Goal: Navigation & Orientation: Go to known website

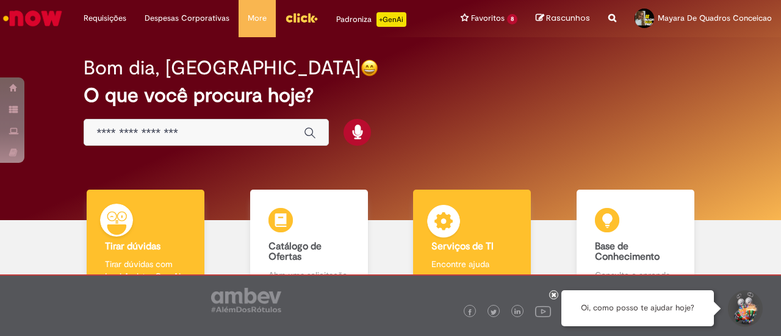
click at [497, 237] on div "Serviços de TI Serviços de TI Encontre ajuda" at bounding box center [472, 243] width 118 height 106
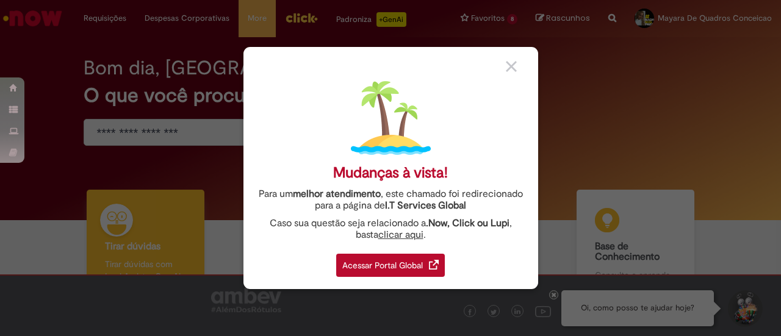
click at [498, 231] on div "Caso sua questão seja relacionado a .Now, Click ou Lupi , basta clicar aqui ." at bounding box center [391, 229] width 276 height 23
click at [388, 266] on div "Acessar Portal Global" at bounding box center [390, 265] width 109 height 23
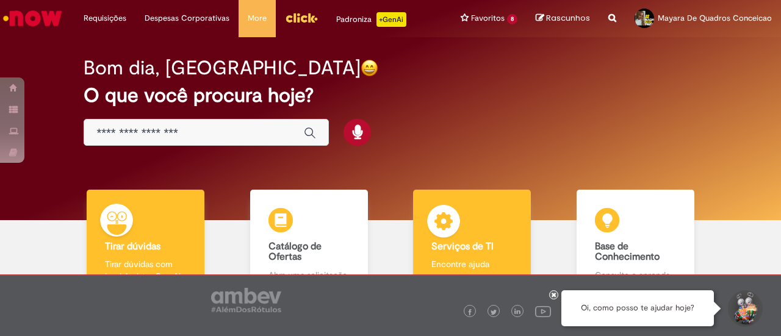
click at [480, 225] on div "Serviços de TI Serviços de TI Encontre ajuda" at bounding box center [472, 243] width 118 height 106
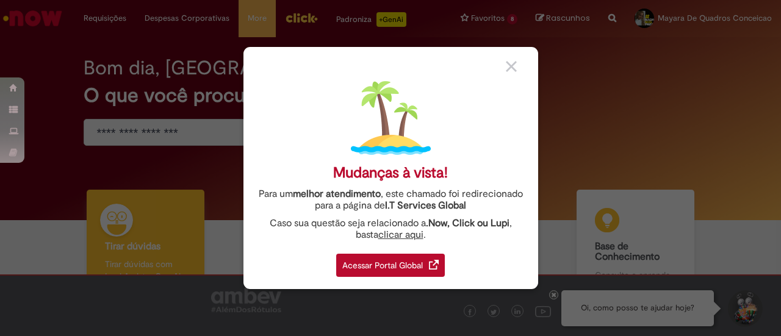
click at [367, 261] on div "Acessar Portal Global" at bounding box center [390, 265] width 109 height 23
